Goal: Navigation & Orientation: Find specific page/section

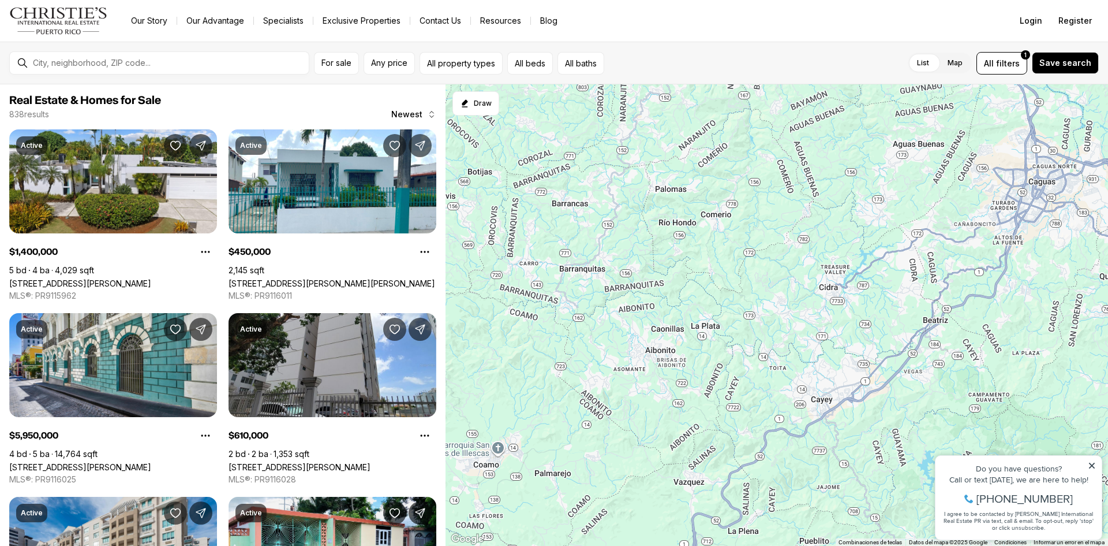
drag, startPoint x: 580, startPoint y: 475, endPoint x: 815, endPoint y: -50, distance: 575.0
click at [815, 0] on html "Go to: Homepage Our Story Our Advantage Specialists Exclusive Properties Contac…" at bounding box center [554, 273] width 1108 height 546
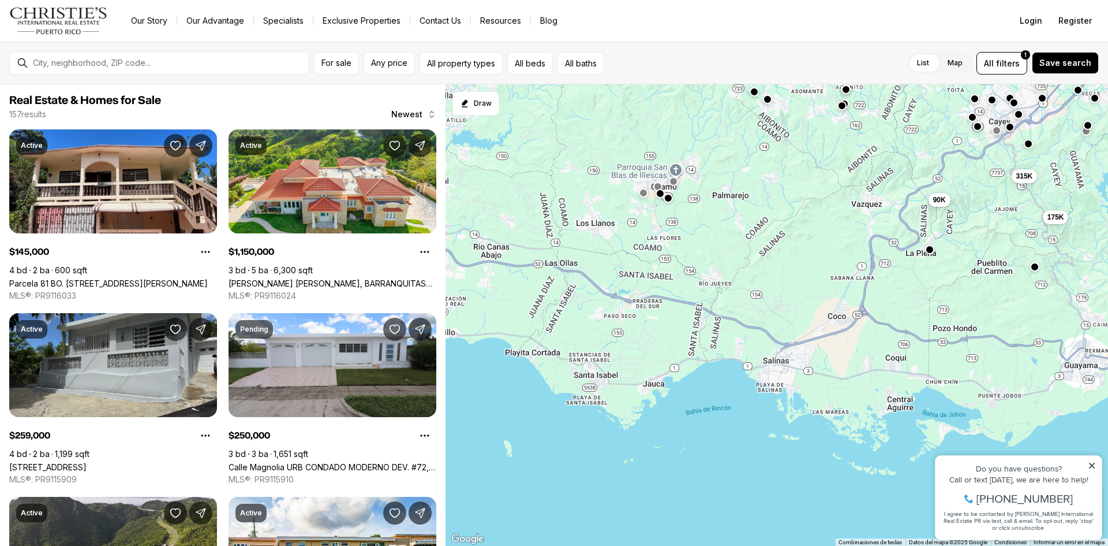
drag, startPoint x: 626, startPoint y: 423, endPoint x: 827, endPoint y: 91, distance: 388.3
click at [827, 91] on div "355K 259K 145K 180K 250K 150K 315K 90K 175K 75K 650K 1.15M" at bounding box center [777, 315] width 663 height 462
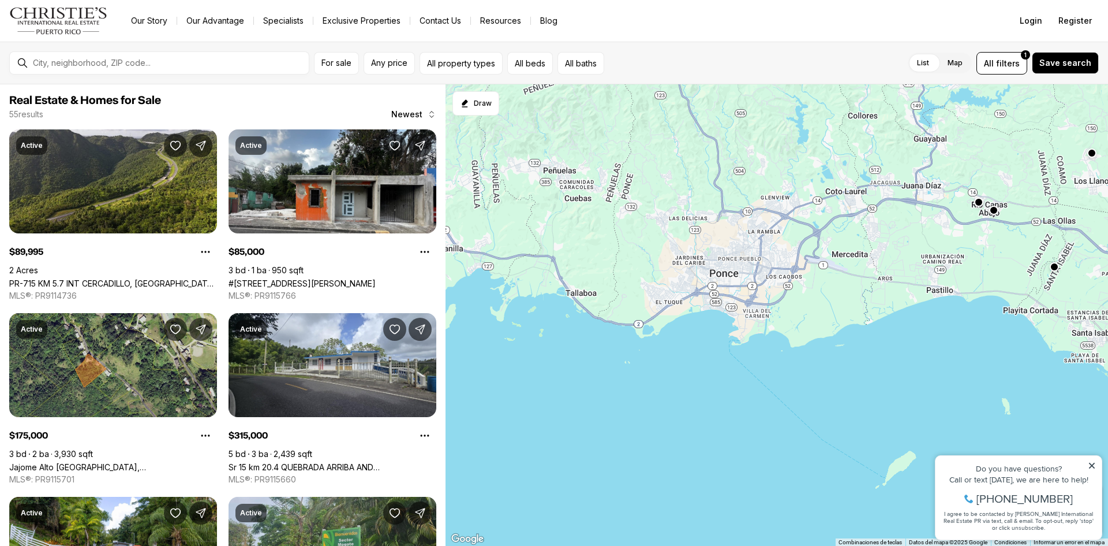
drag, startPoint x: 562, startPoint y: 350, endPoint x: 1012, endPoint y: 323, distance: 450.6
click at [1072, 307] on div "1.47M 2.7M 33K 315K 90K 3.2M 72K 175K 85K 225K 140K 392K" at bounding box center [777, 315] width 663 height 462
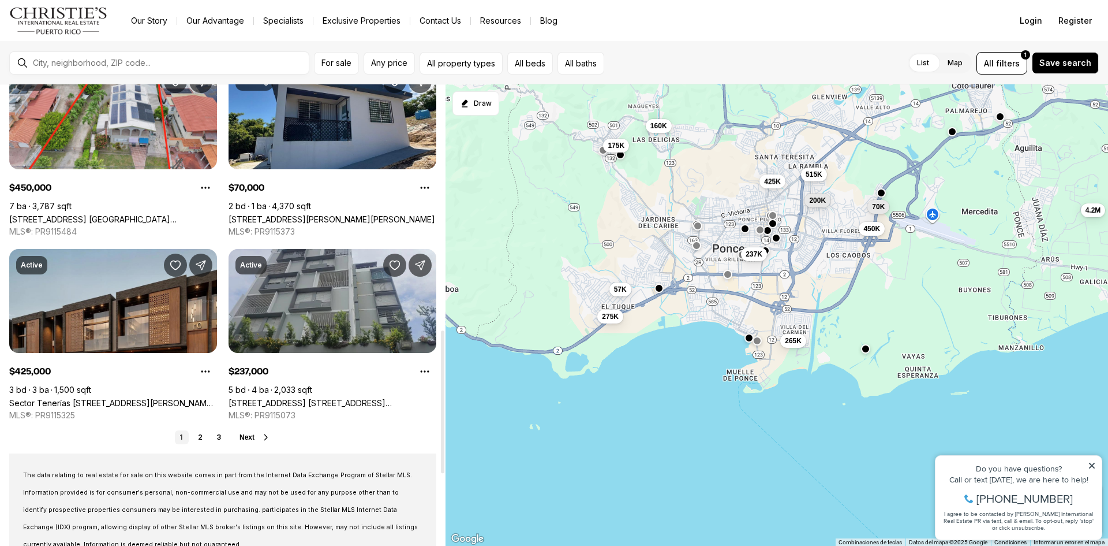
scroll to position [800, 0]
